Goal: Task Accomplishment & Management: Manage account settings

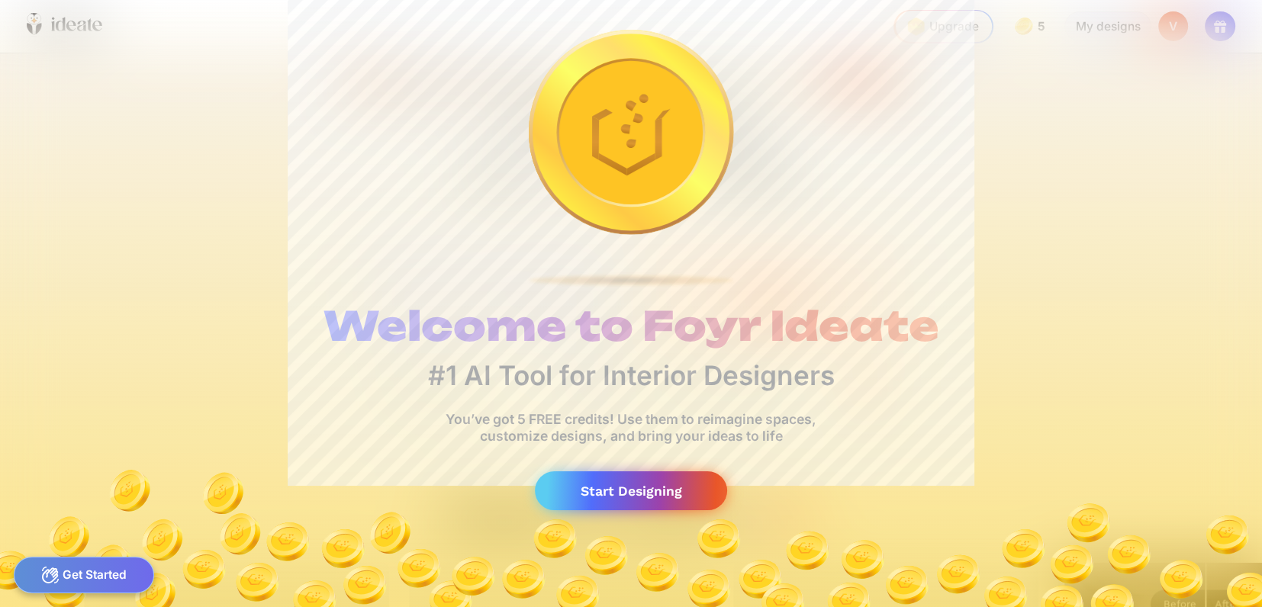
click at [691, 510] on div "Start Designing" at bounding box center [631, 491] width 192 height 39
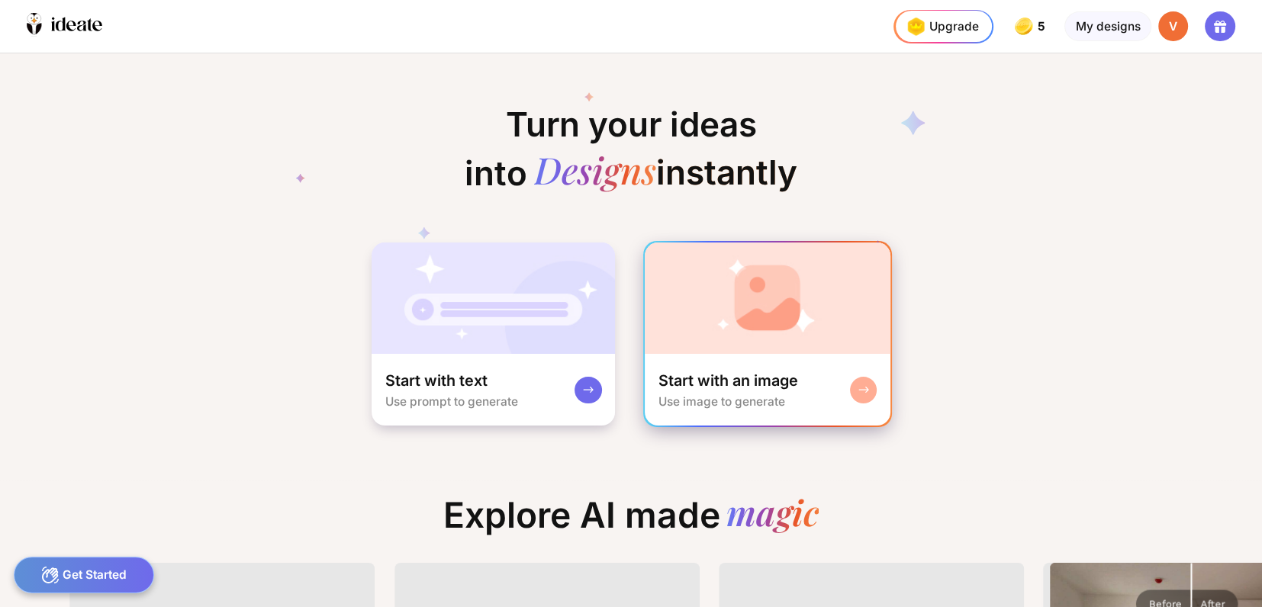
click at [812, 354] on img at bounding box center [767, 298] width 245 height 111
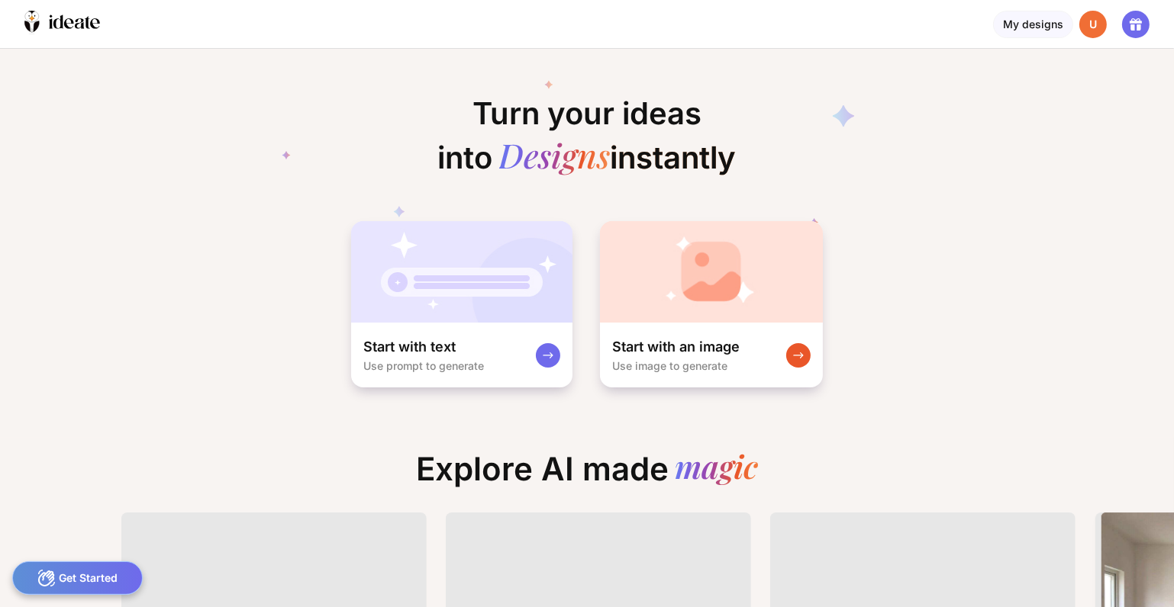
scroll to position [0, 69]
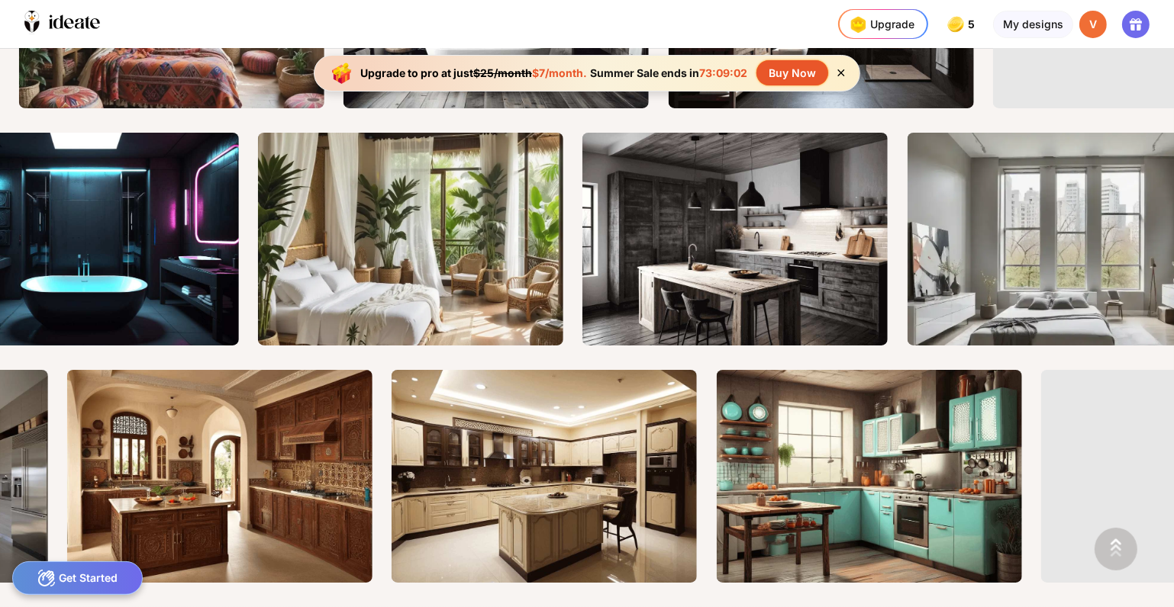
click at [1079, 38] on div "V" at bounding box center [1092, 24] width 27 height 27
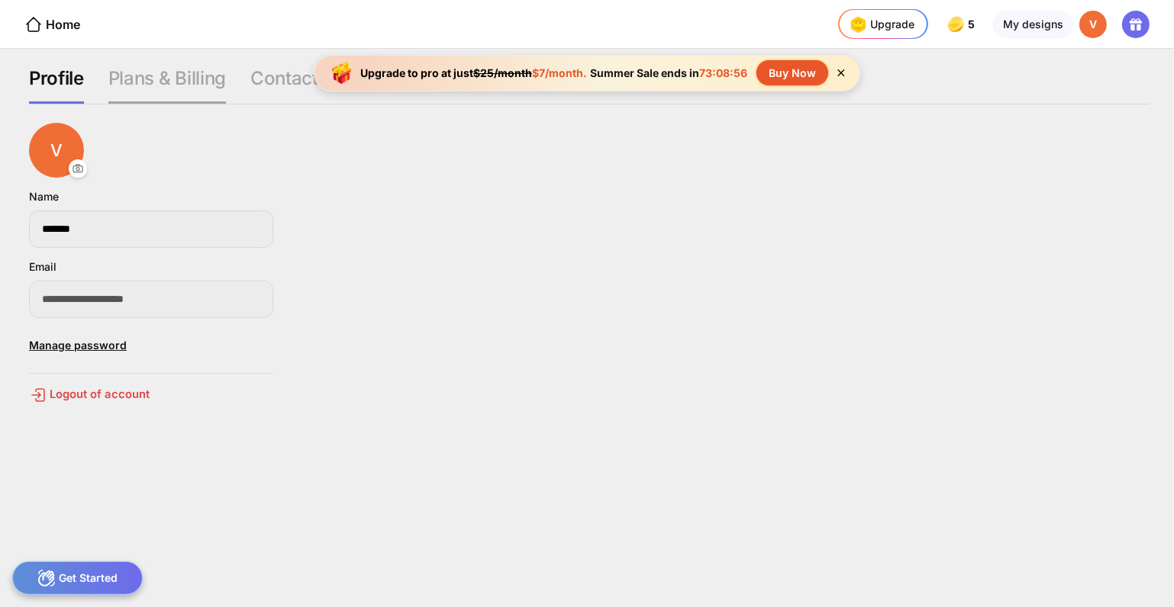
click at [250, 87] on div "Plans & Billing" at bounding box center [297, 85] width 95 height 37
